Goal: Transaction & Acquisition: Book appointment/travel/reservation

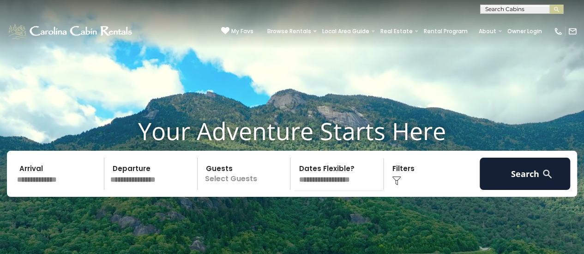
click at [54, 190] on input "text" at bounding box center [59, 174] width 91 height 32
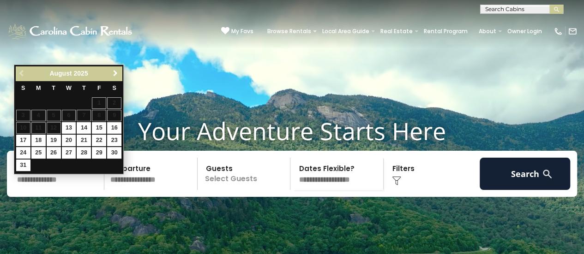
click at [116, 72] on span "Next" at bounding box center [115, 73] width 7 height 7
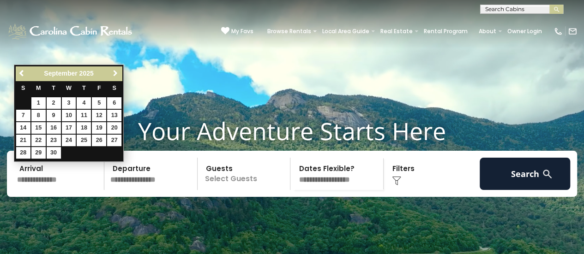
click at [116, 72] on span "Next" at bounding box center [115, 73] width 7 height 7
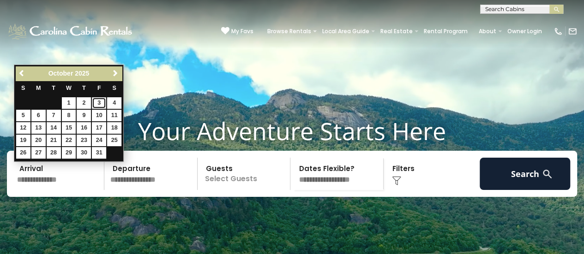
click at [102, 102] on link "3" at bounding box center [99, 103] width 14 height 12
type input "*******"
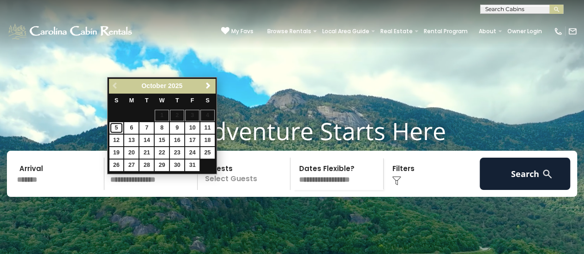
click at [118, 125] on link "5" at bounding box center [116, 128] width 14 height 12
type input "*******"
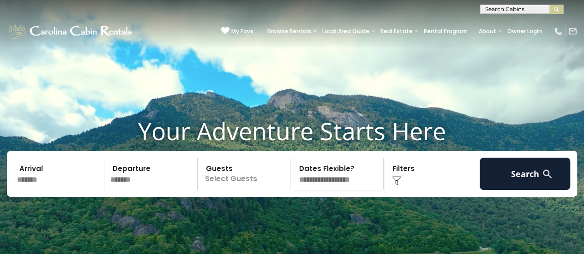
click at [241, 190] on p "Select Guests" at bounding box center [245, 174] width 90 height 32
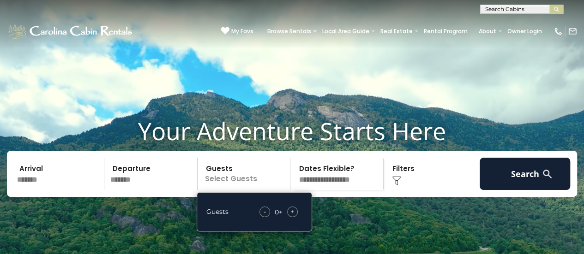
click at [292, 217] on span "+" at bounding box center [292, 211] width 4 height 9
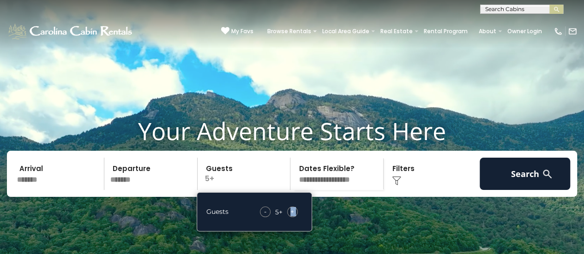
click at [292, 217] on span "+" at bounding box center [292, 211] width 4 height 9
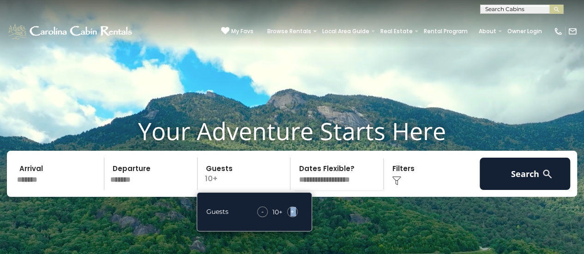
click at [292, 217] on span "+" at bounding box center [292, 211] width 4 height 9
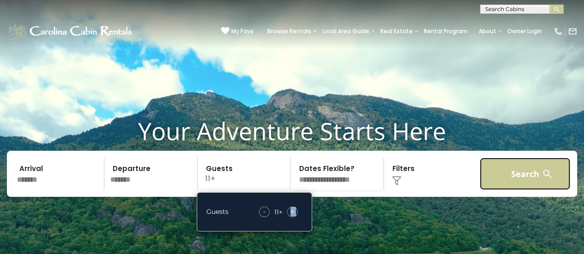
click at [504, 190] on button "Search" at bounding box center [525, 174] width 91 height 32
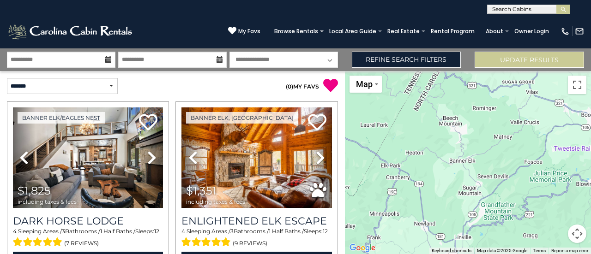
drag, startPoint x: 507, startPoint y: 205, endPoint x: 451, endPoint y: 193, distance: 56.7
click at [451, 193] on div at bounding box center [468, 162] width 246 height 183
click at [363, 84] on span "Map" at bounding box center [364, 84] width 17 height 10
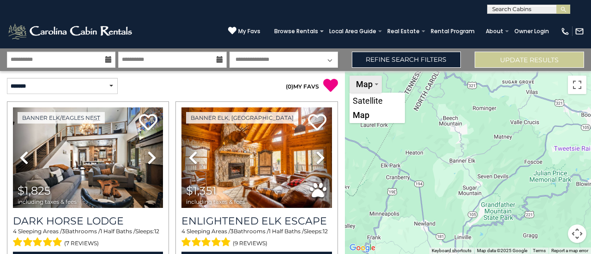
click at [363, 84] on span "Map" at bounding box center [364, 84] width 17 height 10
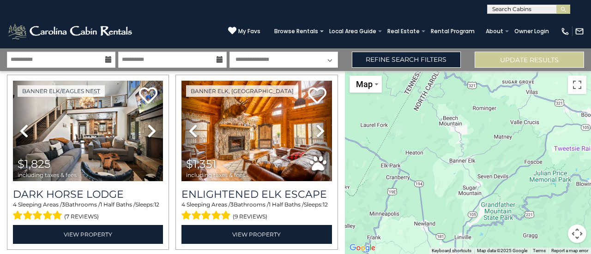
scroll to position [32, 0]
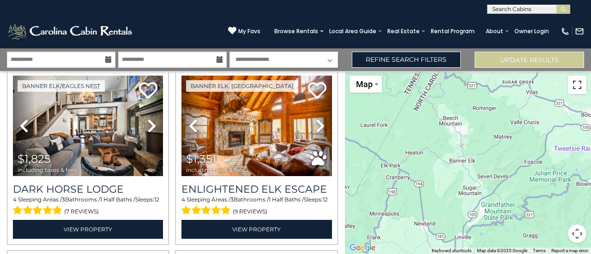
click at [575, 84] on button "Toggle fullscreen view" at bounding box center [577, 85] width 18 height 18
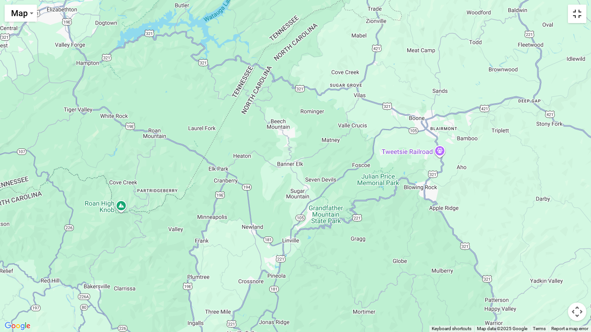
click at [577, 12] on button "Toggle fullscreen view" at bounding box center [577, 14] width 18 height 18
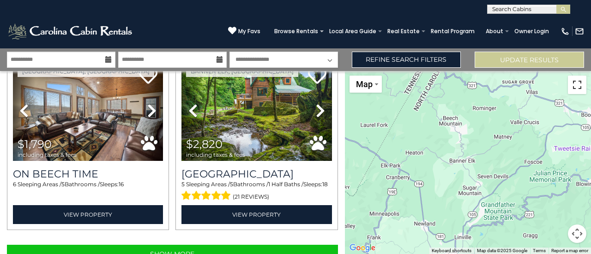
scroll to position [2588, 0]
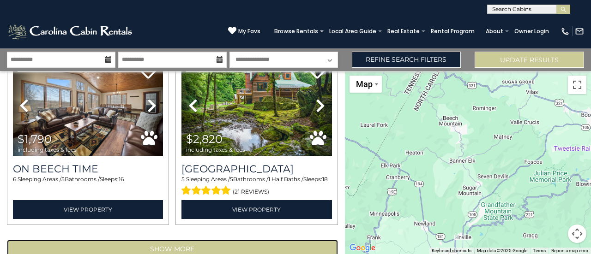
click at [211, 240] on button "Show More" at bounding box center [172, 249] width 331 height 18
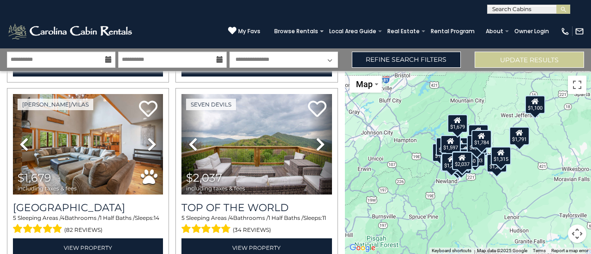
scroll to position [5277, 0]
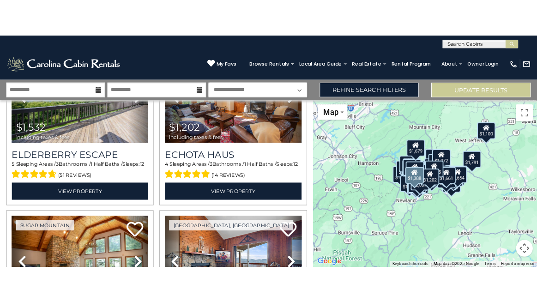
scroll to position [6611, 0]
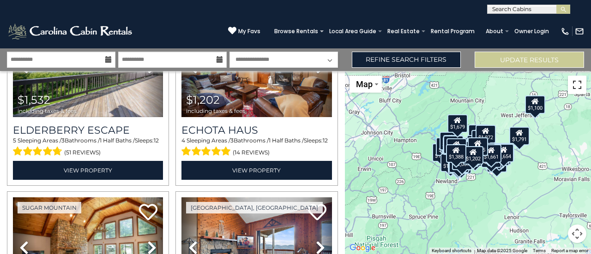
click at [576, 86] on button "Toggle fullscreen view" at bounding box center [577, 85] width 18 height 18
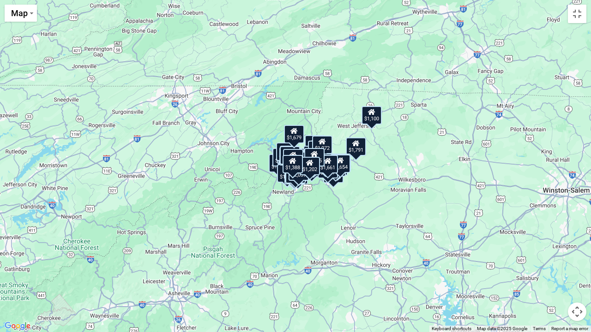
drag, startPoint x: 293, startPoint y: 198, endPoint x: 303, endPoint y: 207, distance: 14.0
click at [303, 207] on div "$1,420 $3,173 $1,273 $1,696 $1,622 $1,315 $1,779 $1,591 $2,168 $2,272 $1,002 $2…" at bounding box center [295, 166] width 591 height 332
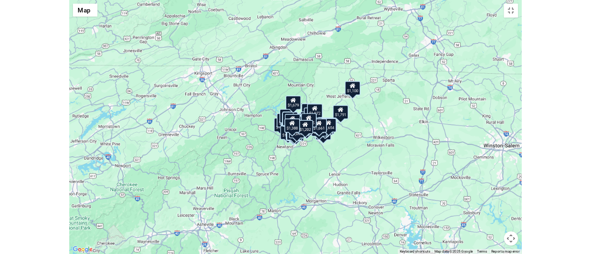
scroll to position [6617, 0]
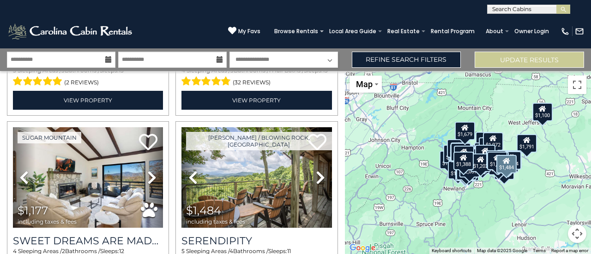
scroll to position [7226, 0]
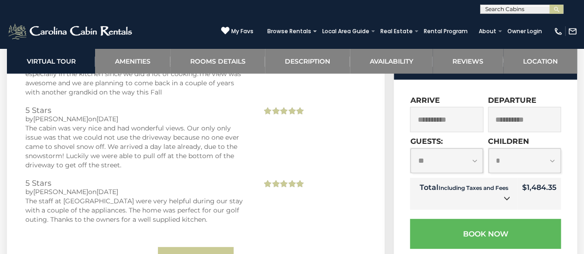
scroll to position [2990, 0]
